Goal: Task Accomplishment & Management: Manage account settings

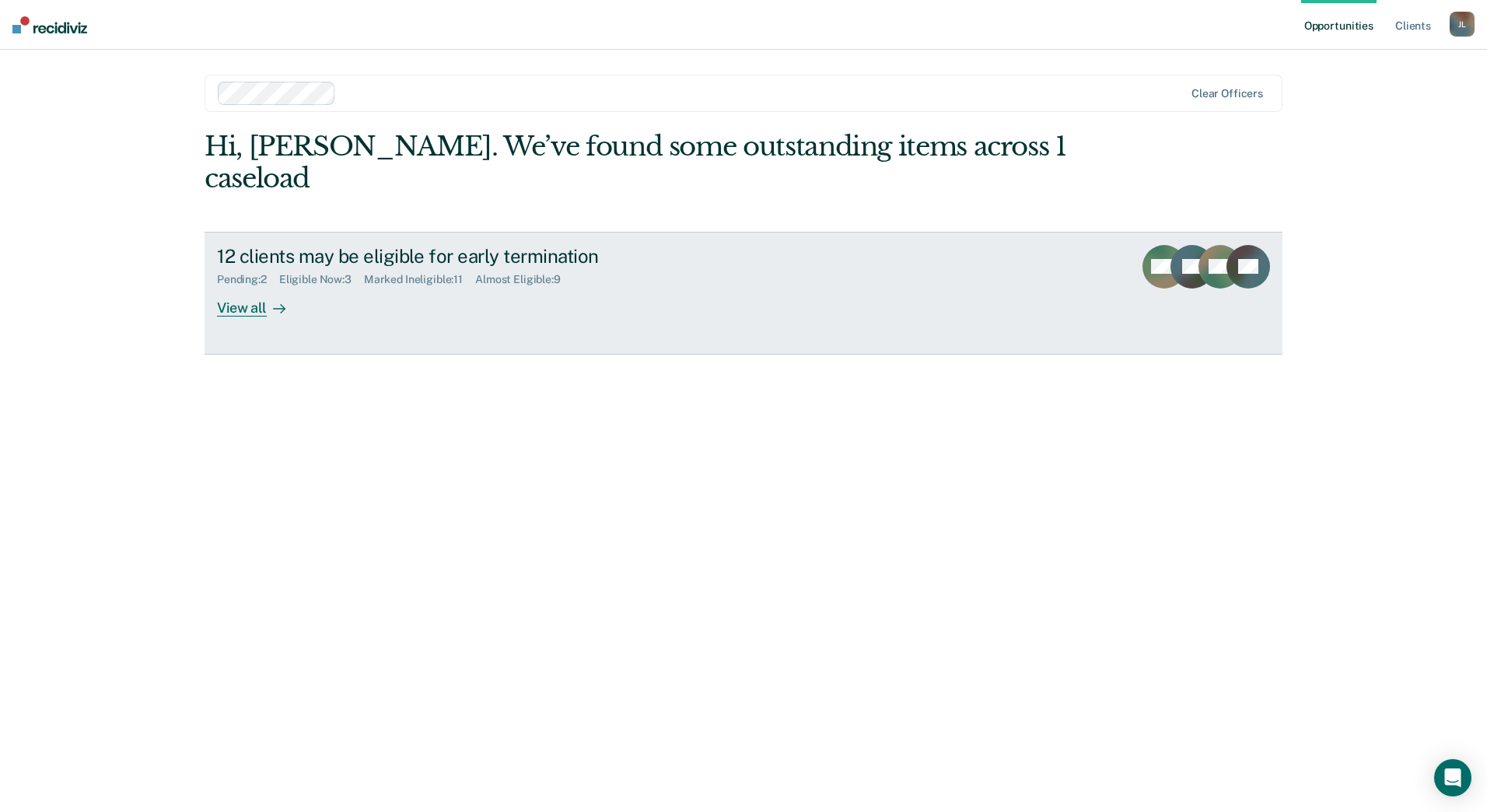
click at [236, 286] on div "View all" at bounding box center [260, 301] width 87 height 30
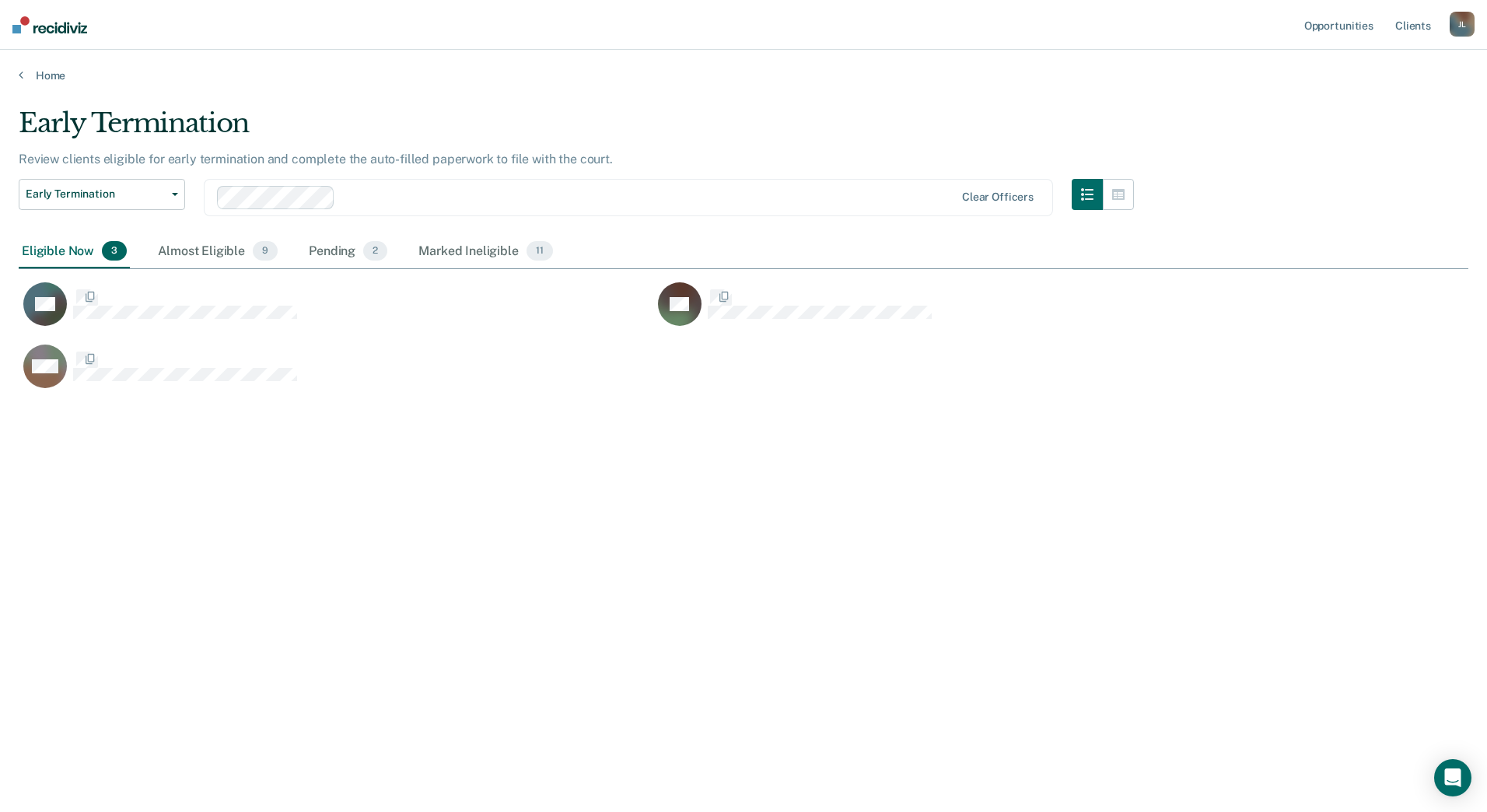
scroll to position [576, 1438]
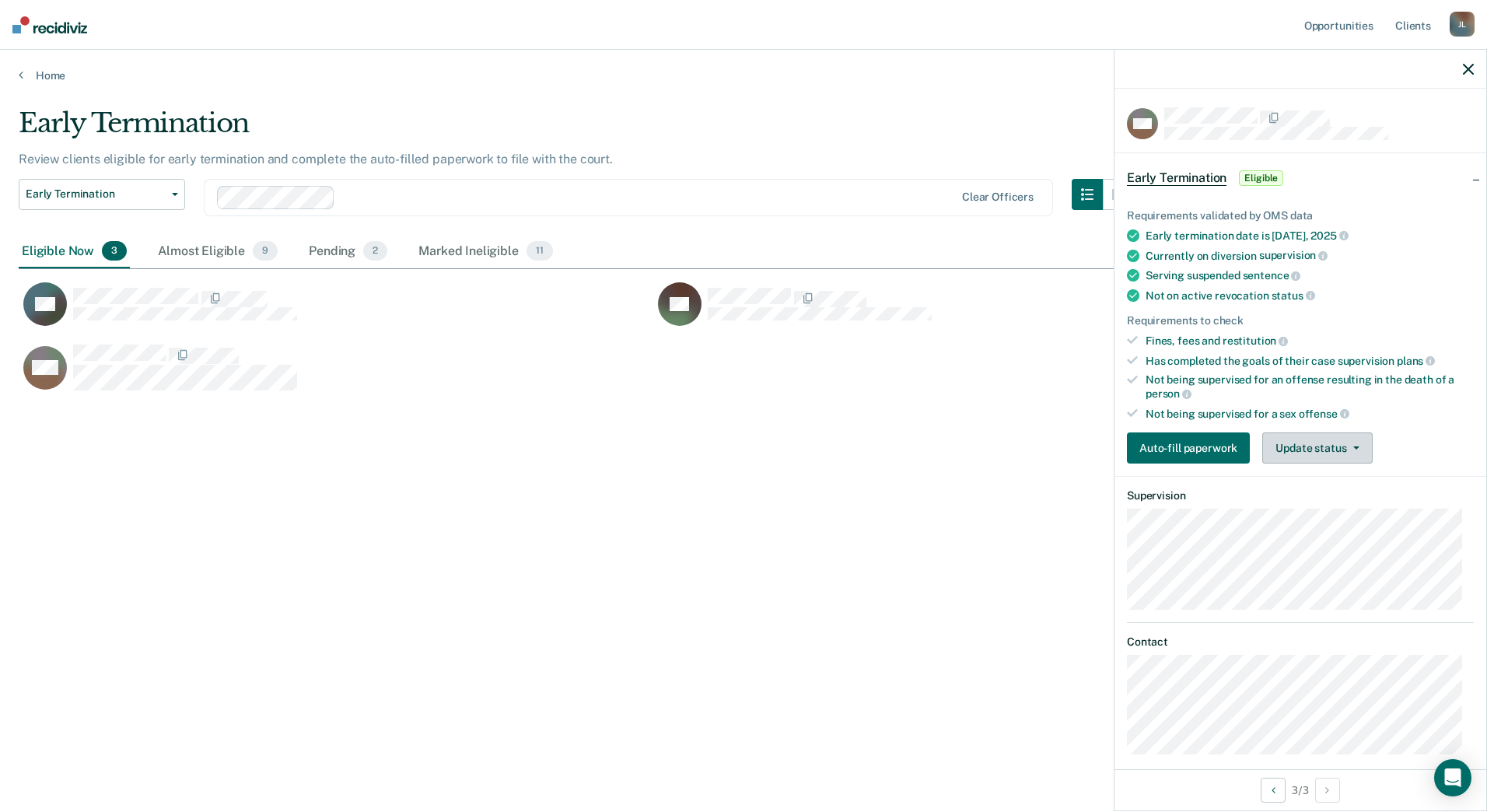
click at [1321, 450] on button "Update status" at bounding box center [1317, 447] width 110 height 31
click at [1332, 509] on button "Mark Ineligible" at bounding box center [1337, 510] width 150 height 25
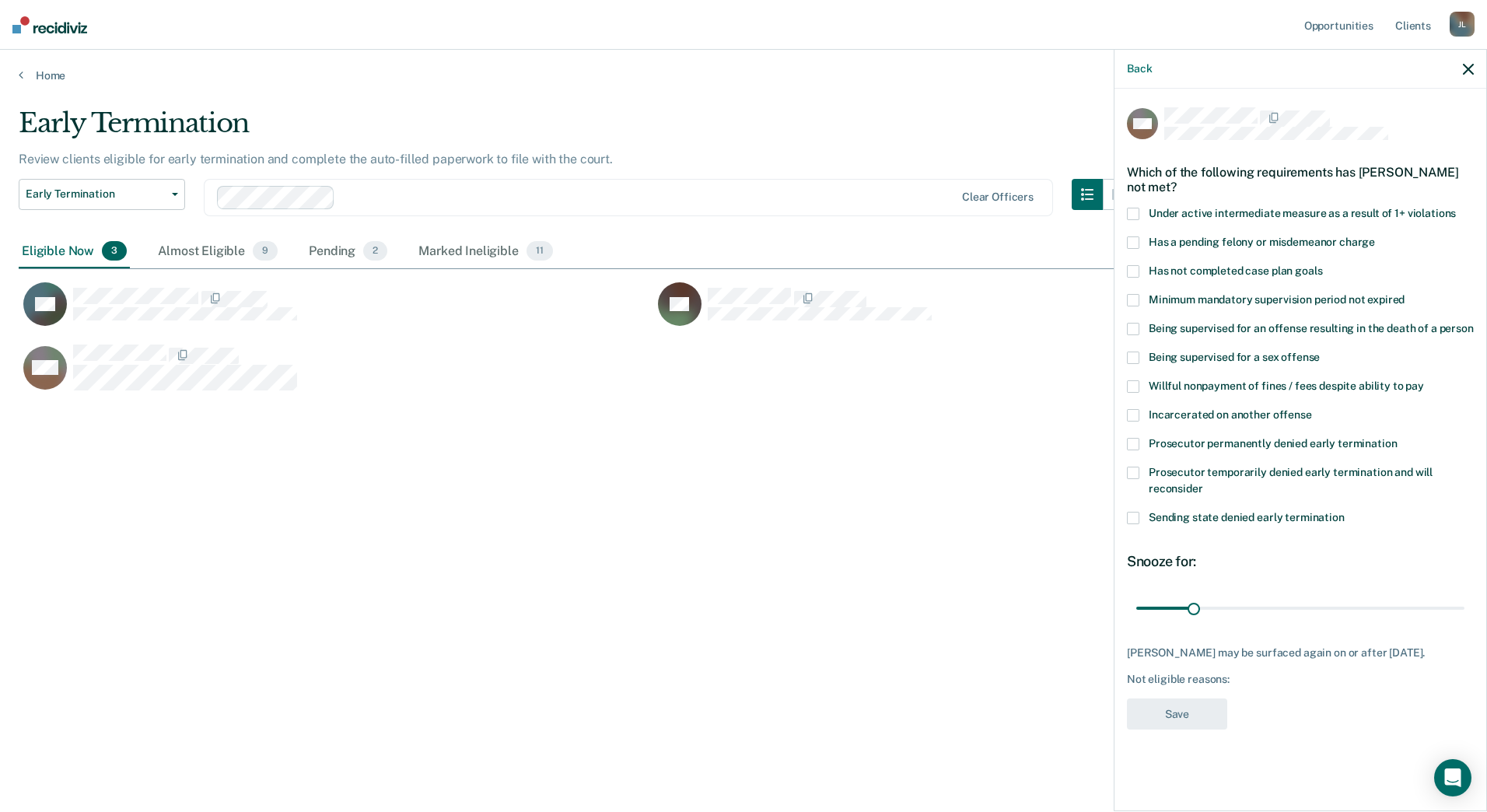
click at [1241, 357] on span "Being supervised for a sex offense" at bounding box center [1234, 357] width 171 height 12
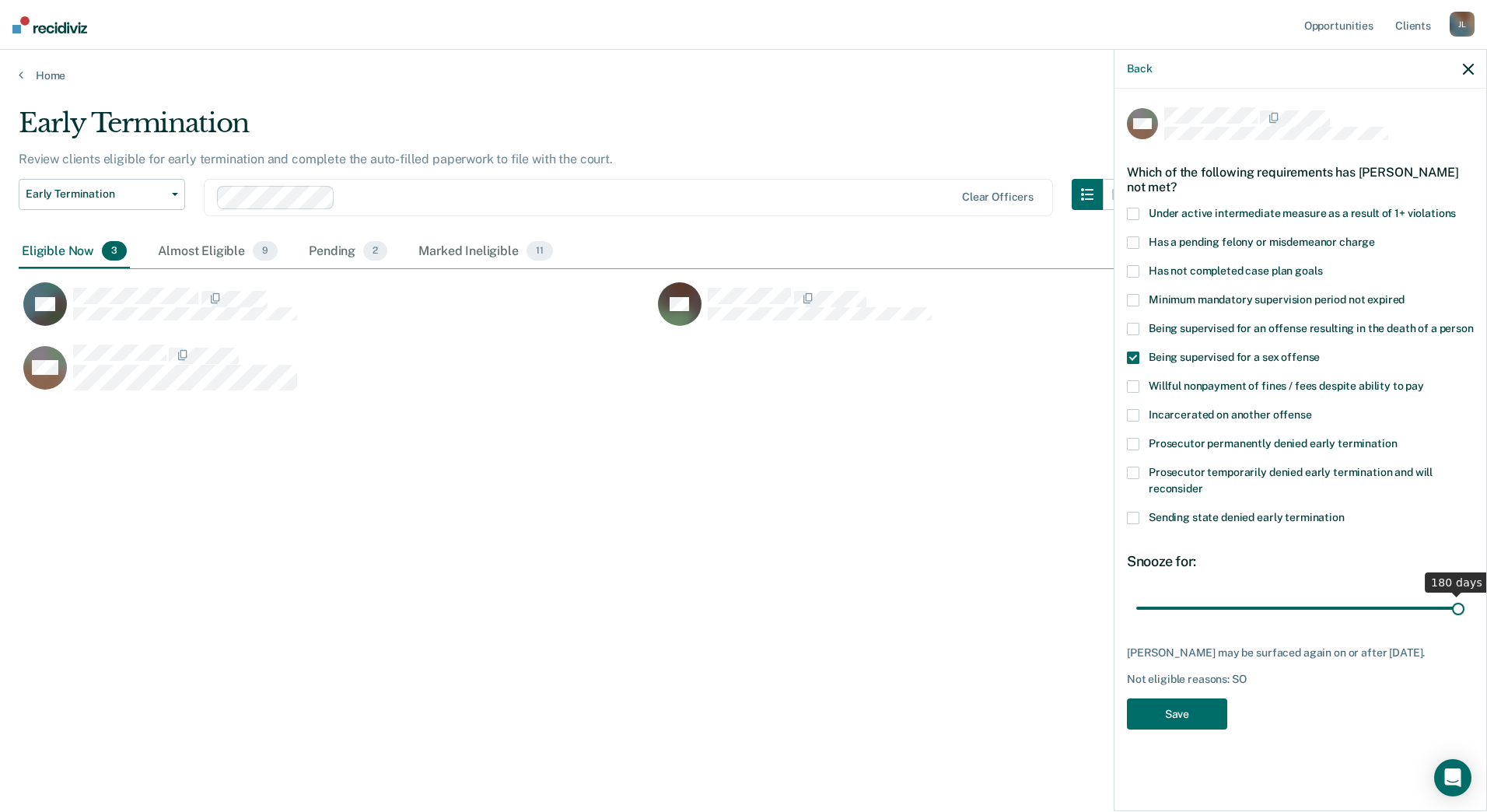
drag, startPoint x: 1194, startPoint y: 607, endPoint x: 1490, endPoint y: 618, distance: 295.8
type input "180"
click at [1465, 618] on input "range" at bounding box center [1300, 607] width 328 height 27
click at [1210, 713] on button "Save" at bounding box center [1177, 715] width 100 height 32
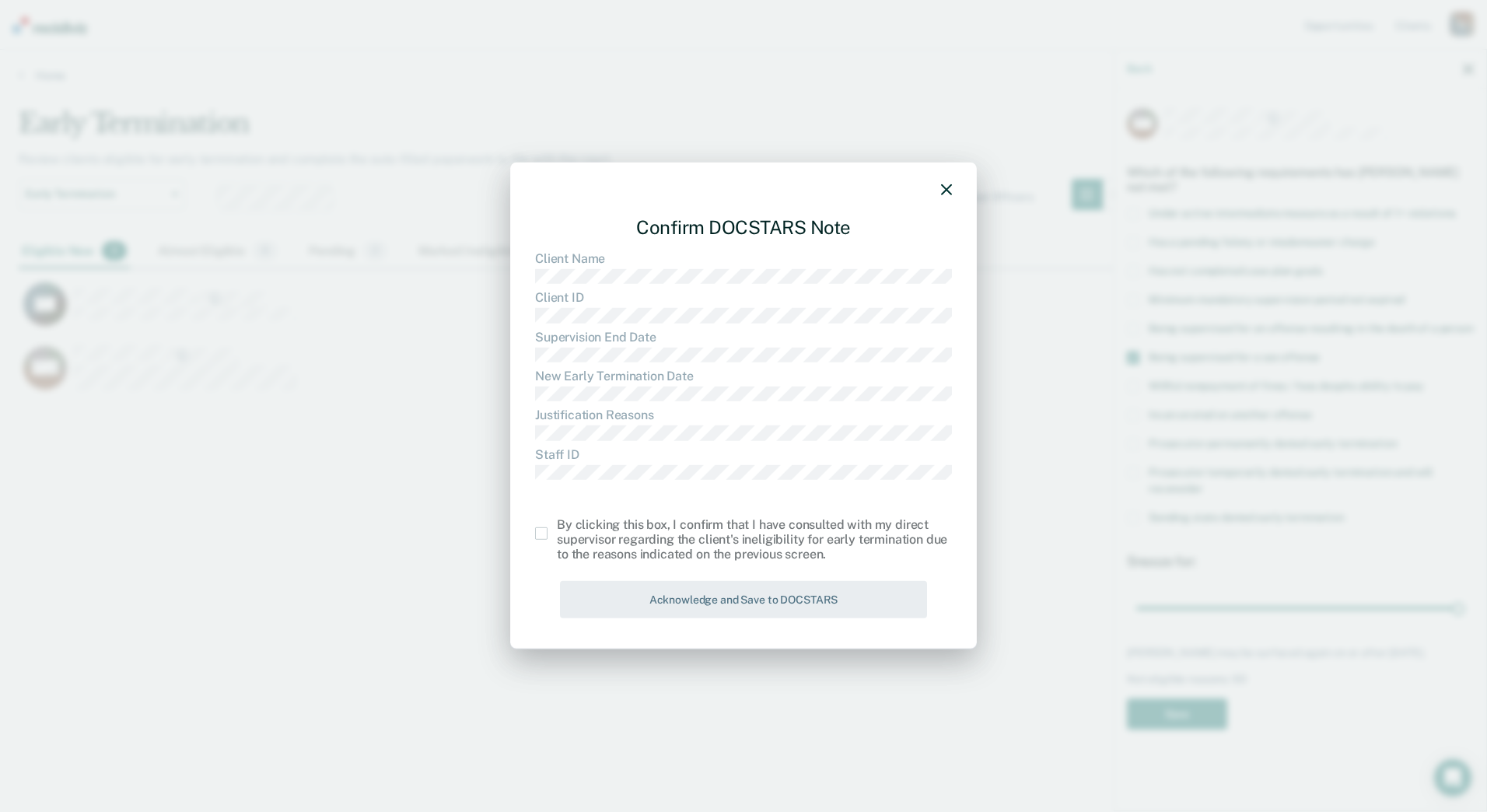
click at [546, 534] on span at bounding box center [541, 533] width 12 height 12
click at [557, 527] on input "checkbox" at bounding box center [557, 527] width 0 height 0
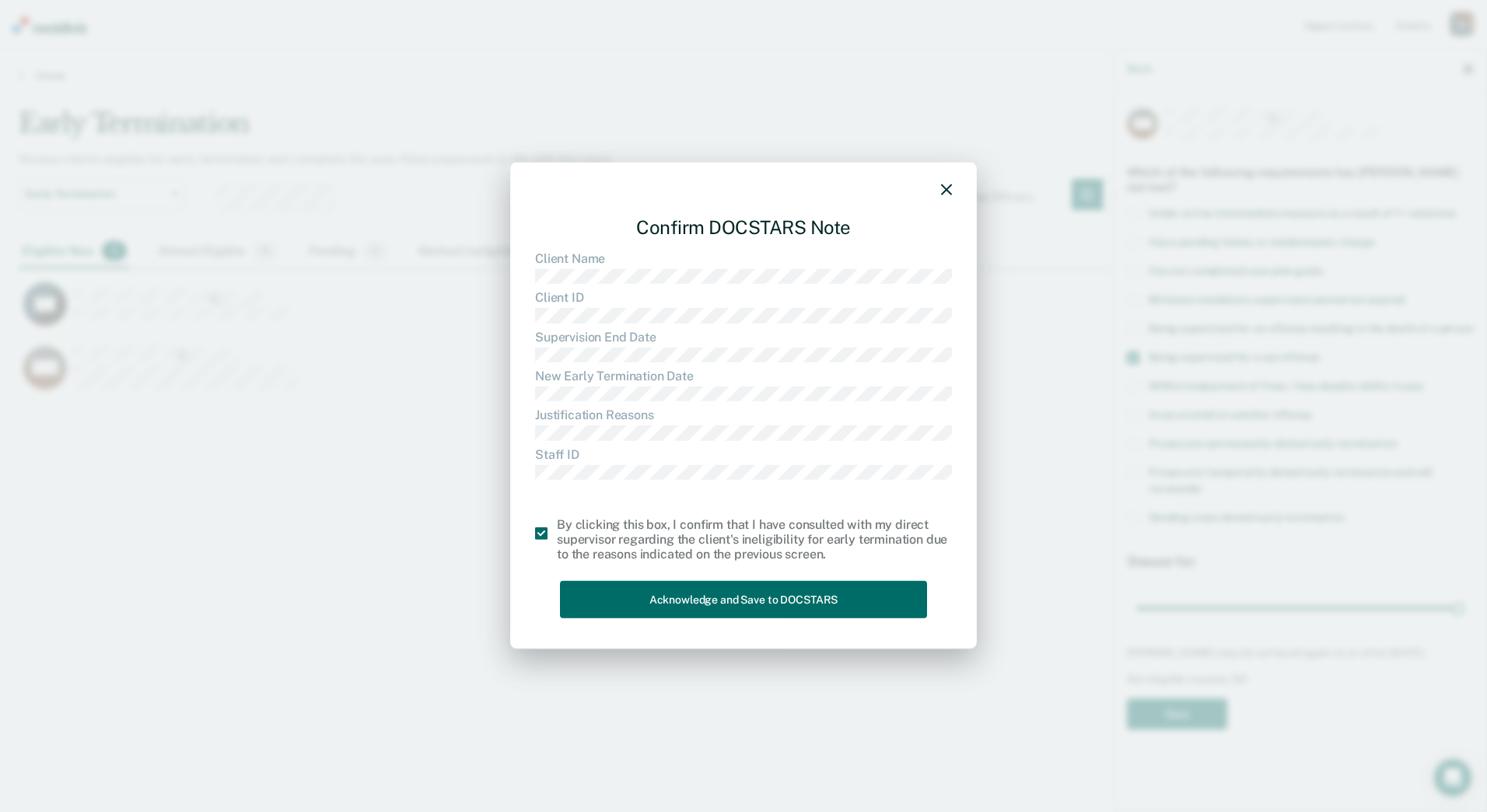
click at [664, 580] on div "Confirm DOCSTARS Note Client Name Client ID Supervision End Date New Early Term…" at bounding box center [743, 414] width 417 height 421
drag, startPoint x: 684, startPoint y: 598, endPoint x: 712, endPoint y: 530, distance: 74.0
click at [685, 598] on button "Acknowledge and Save to DOCSTARS" at bounding box center [743, 599] width 367 height 38
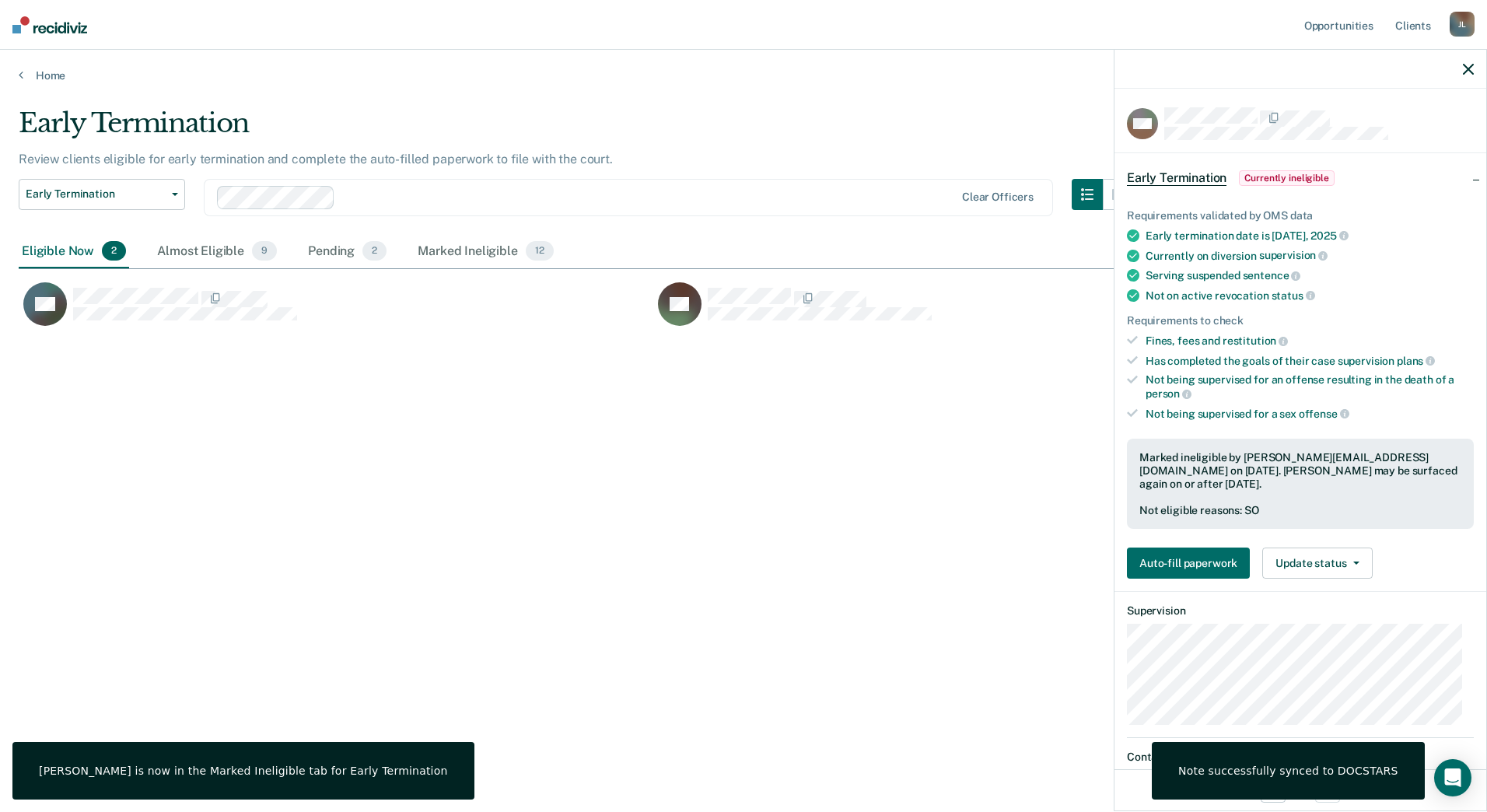
click at [1469, 67] on icon "button" at bounding box center [1468, 69] width 11 height 11
